Goal: Check status: Check status

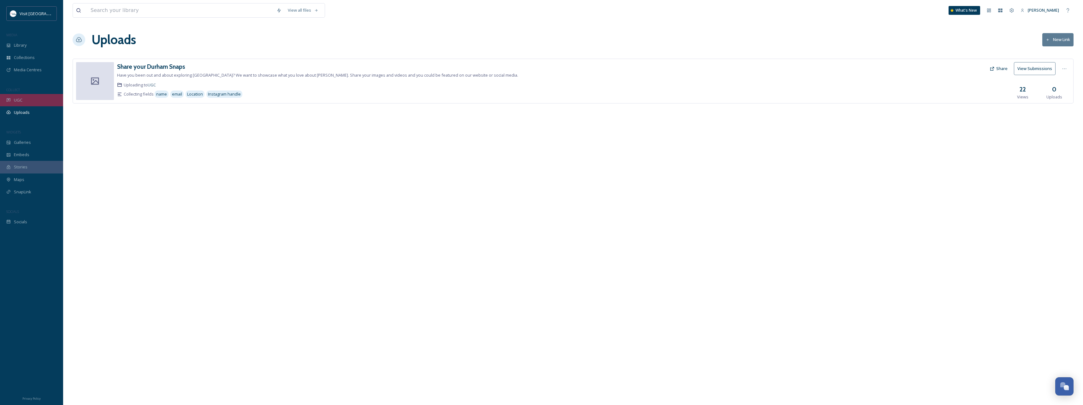
click at [31, 100] on div "UGC" at bounding box center [31, 100] width 63 height 12
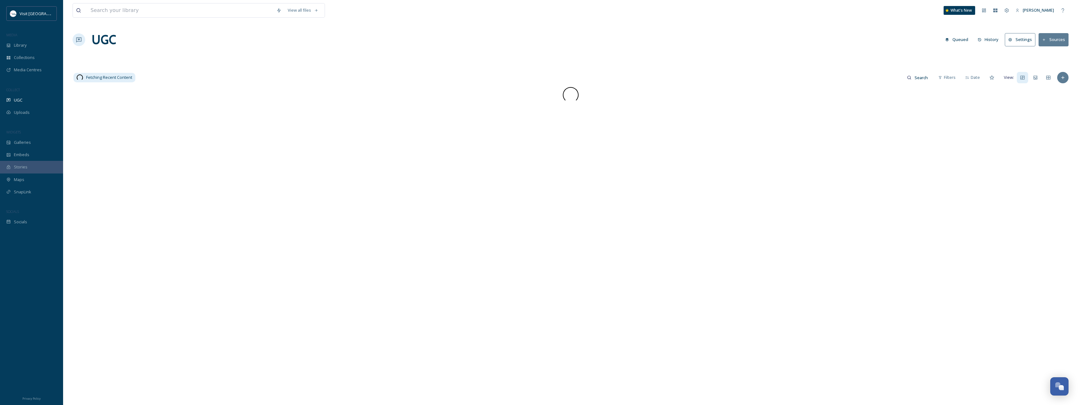
click at [35, 48] on div "Library" at bounding box center [31, 45] width 63 height 12
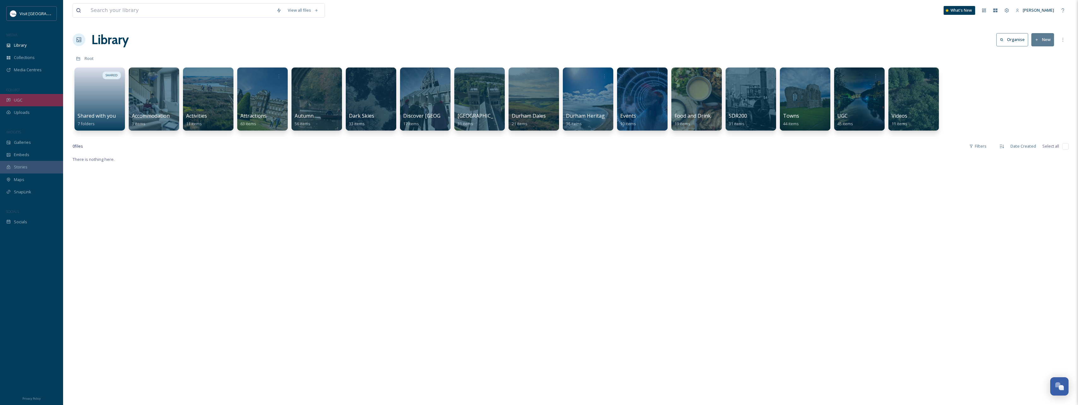
click at [20, 99] on span "UGC" at bounding box center [18, 100] width 9 height 6
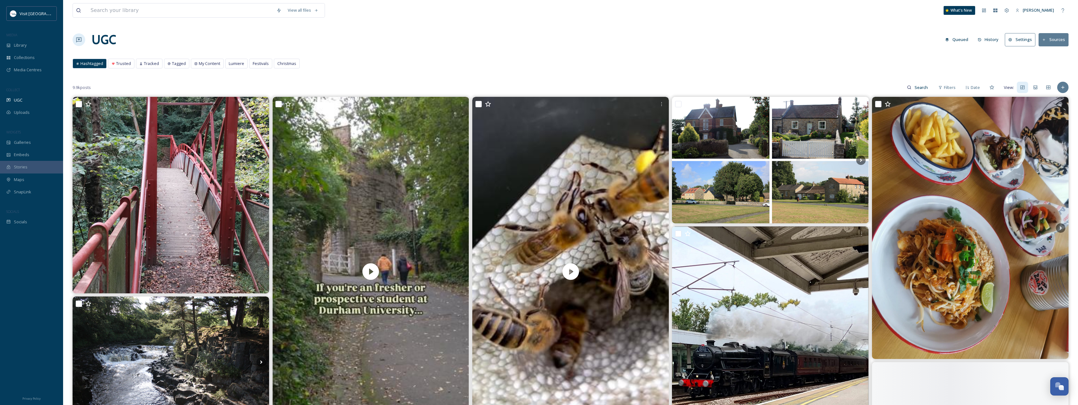
click at [992, 40] on button "History" at bounding box center [987, 39] width 27 height 12
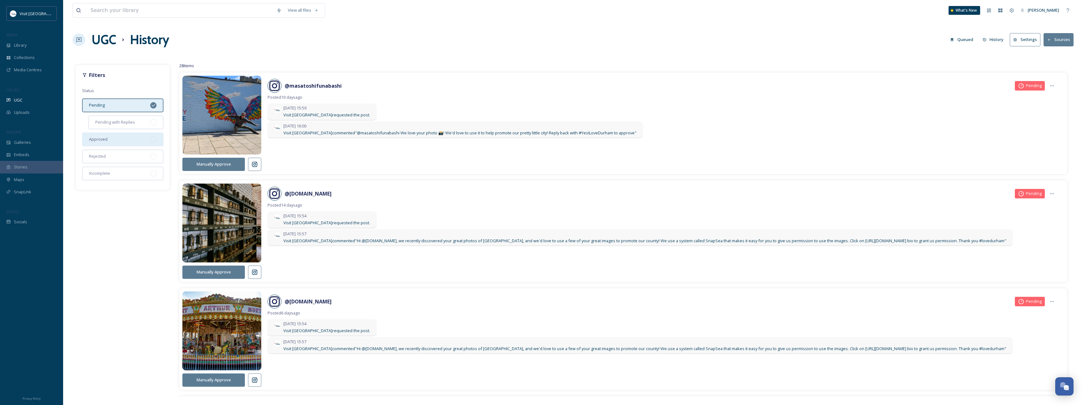
click at [138, 142] on div "Approved" at bounding box center [122, 139] width 81 height 14
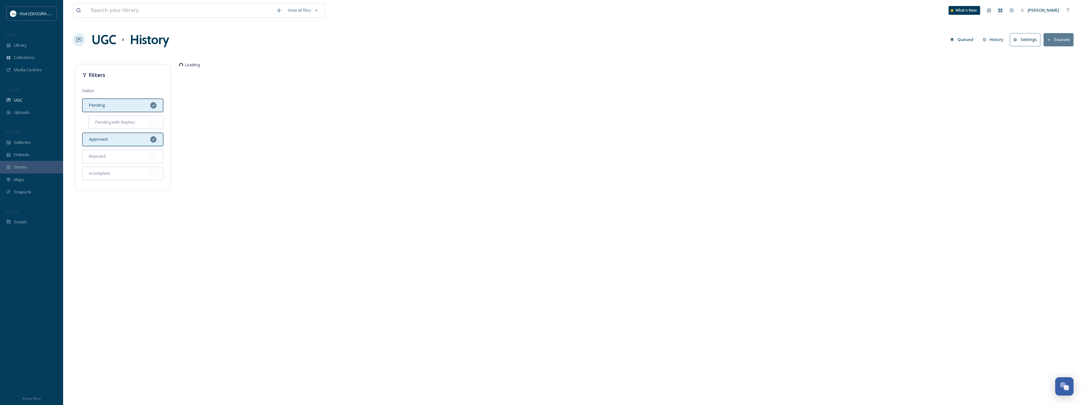
click at [146, 107] on div "Pending" at bounding box center [122, 105] width 81 height 14
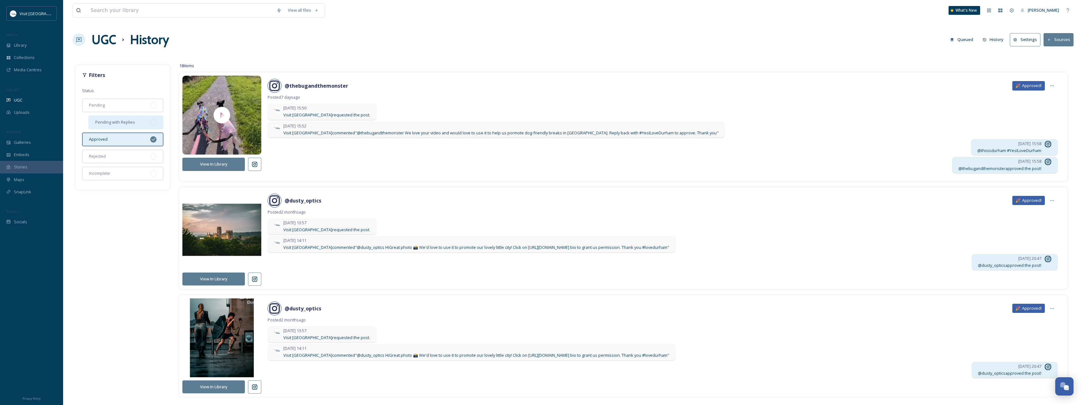
click at [132, 121] on span "Pending with Replies" at bounding box center [115, 122] width 40 height 6
drag, startPoint x: 132, startPoint y: 121, endPoint x: 137, endPoint y: 138, distance: 18.0
click at [137, 138] on div "Approved" at bounding box center [122, 139] width 81 height 14
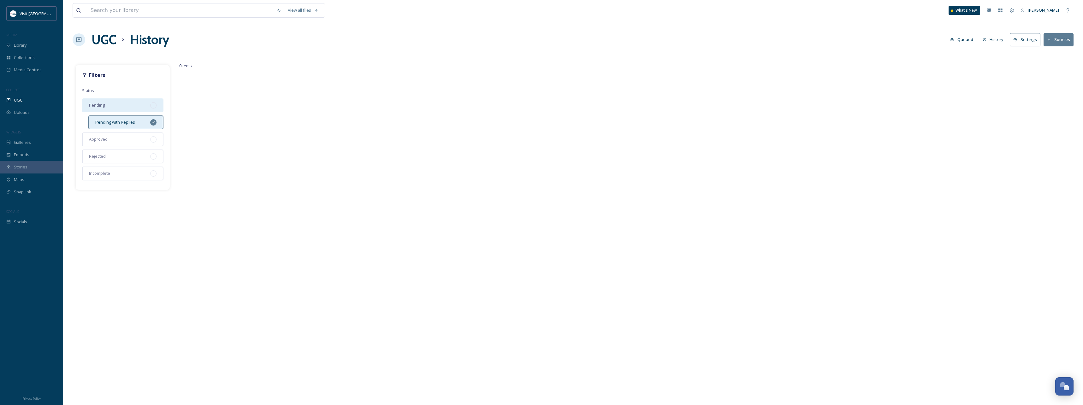
click at [134, 104] on div "Pending" at bounding box center [122, 105] width 81 height 14
click at [148, 123] on div "Pending with Replies" at bounding box center [125, 122] width 75 height 14
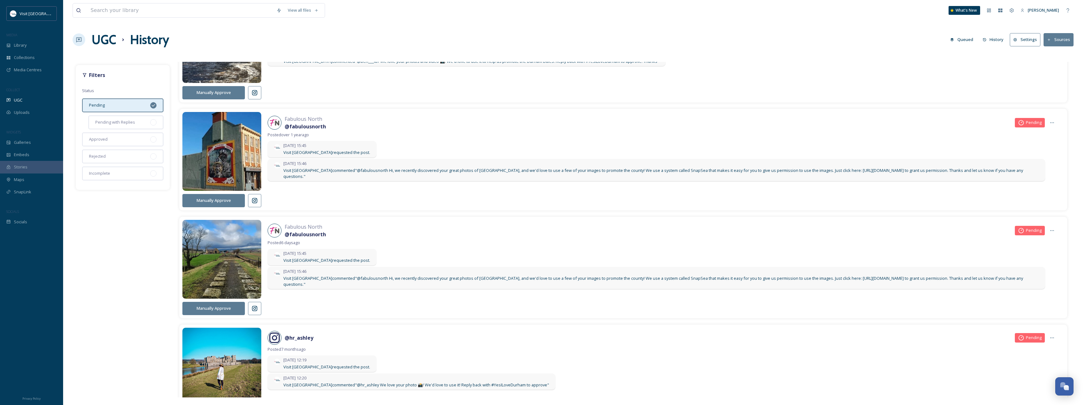
scroll to position [473, 0]
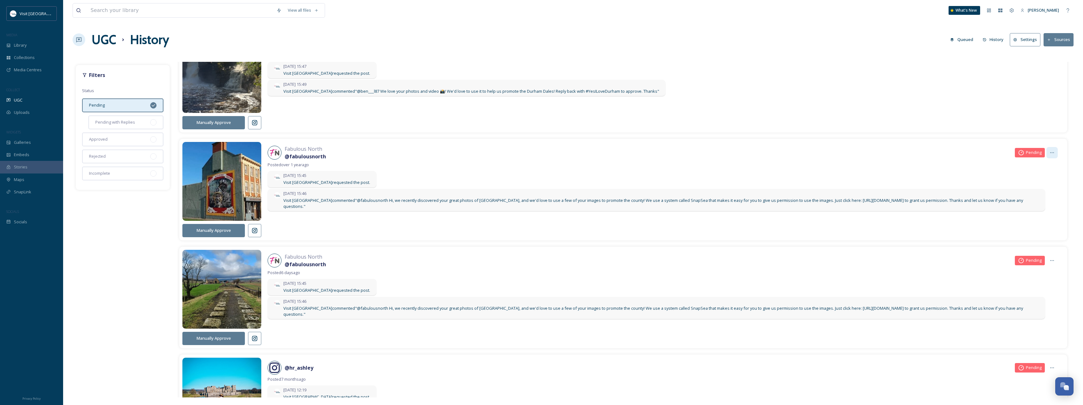
click at [1049, 151] on icon at bounding box center [1051, 152] width 5 height 5
click at [1030, 166] on span "Copy Approval Link" at bounding box center [1036, 166] width 36 height 6
click at [223, 233] on button "Manually Approve" at bounding box center [213, 230] width 62 height 13
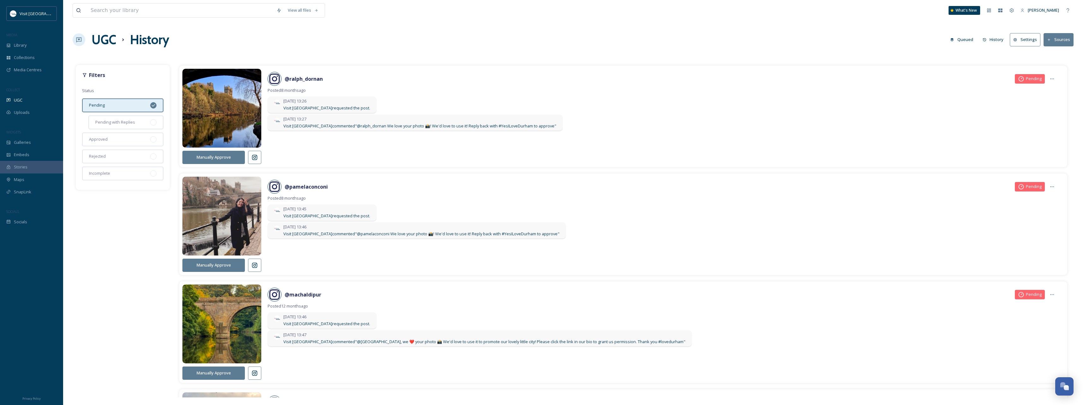
scroll to position [789, 0]
